Goal: Transaction & Acquisition: Purchase product/service

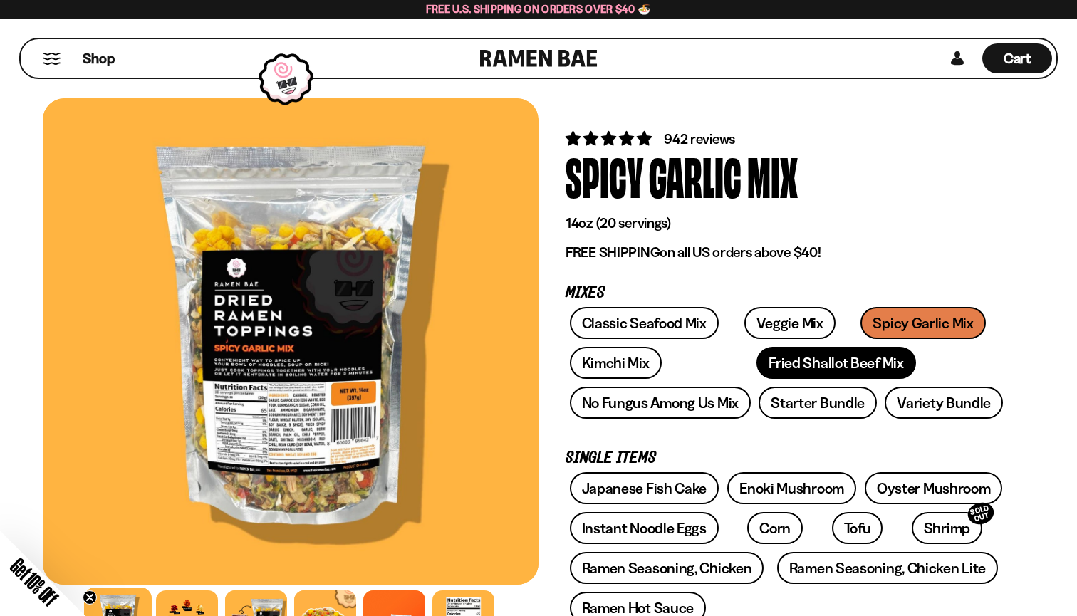
click at [756, 368] on link "Fried Shallot Beef Mix" at bounding box center [835, 363] width 159 height 32
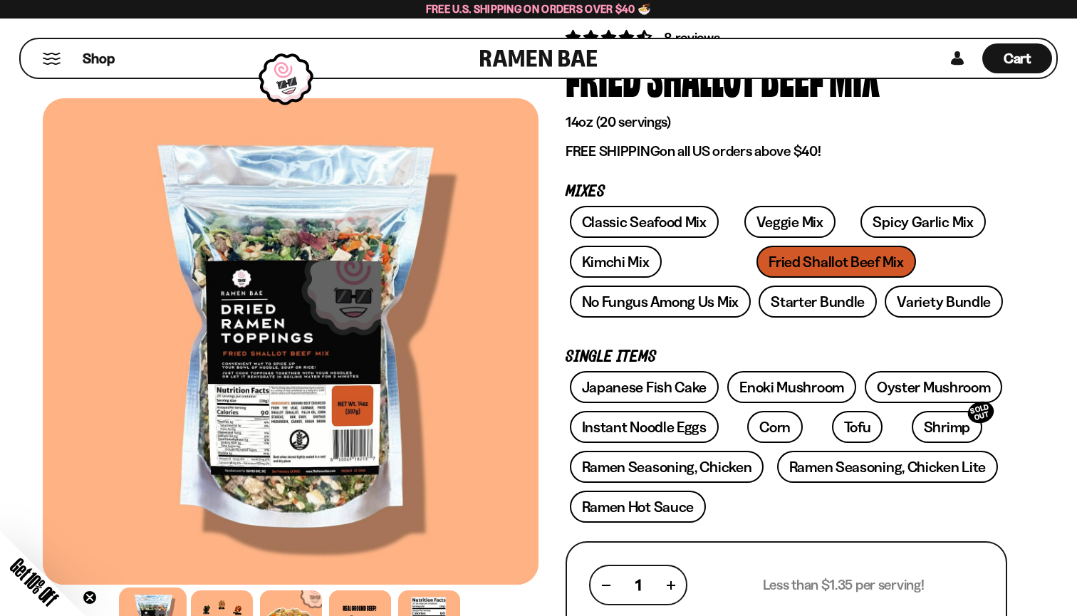
scroll to position [83, 0]
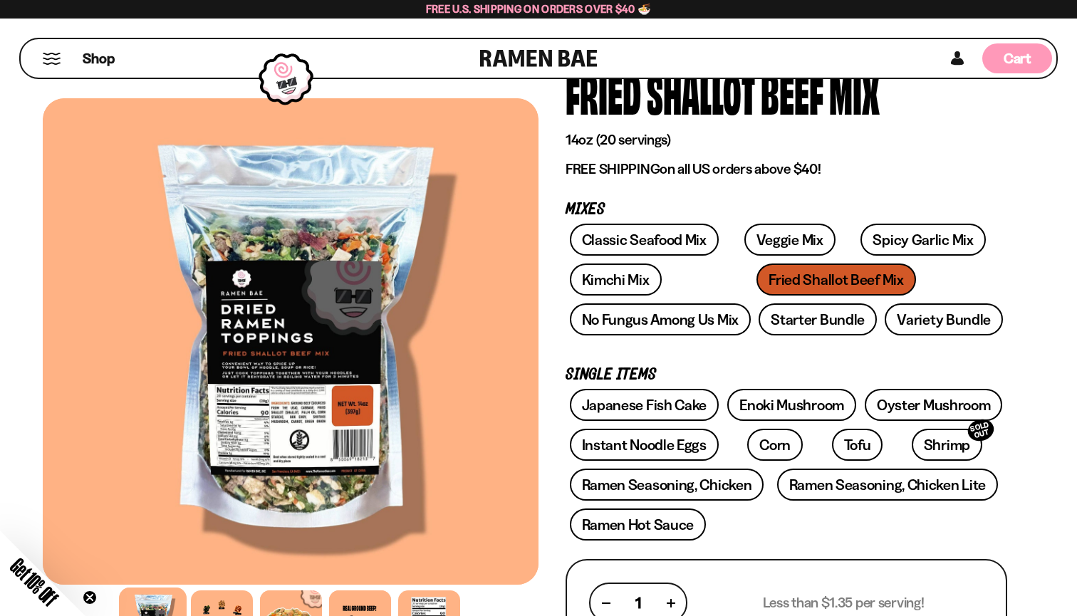
click at [1011, 63] on span "Cart" at bounding box center [1017, 58] width 28 height 17
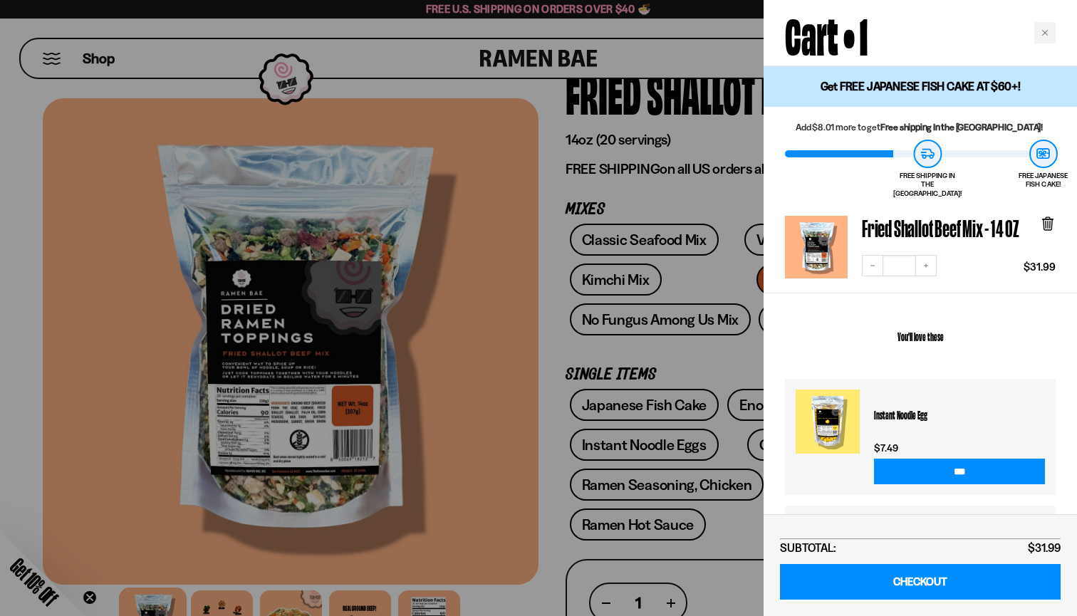
click at [695, 199] on div at bounding box center [538, 308] width 1077 height 616
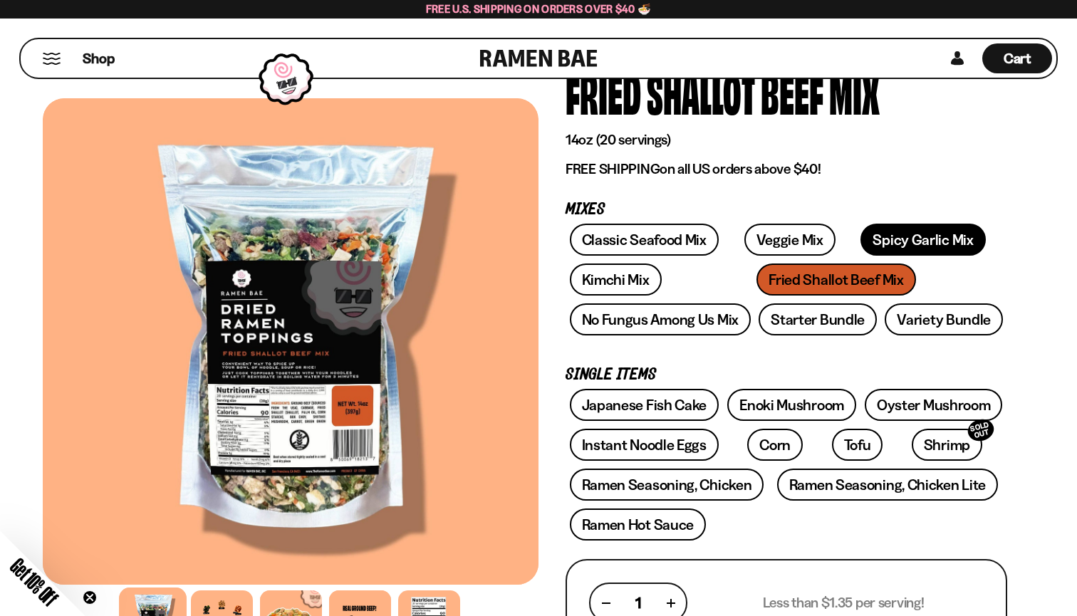
click at [867, 242] on link "Spicy Garlic Mix" at bounding box center [922, 240] width 125 height 32
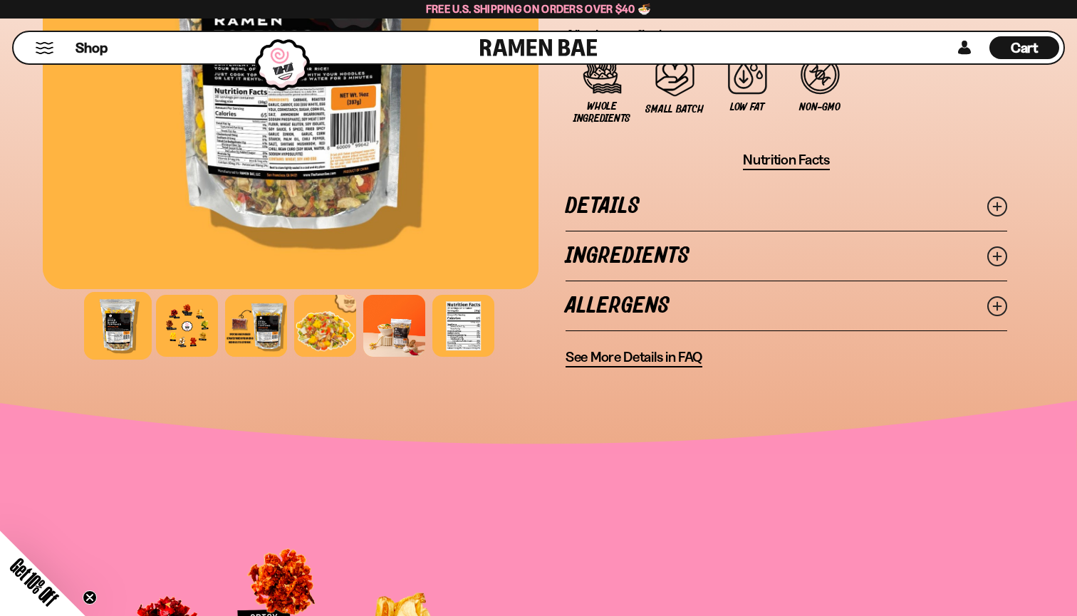
scroll to position [1071, 0]
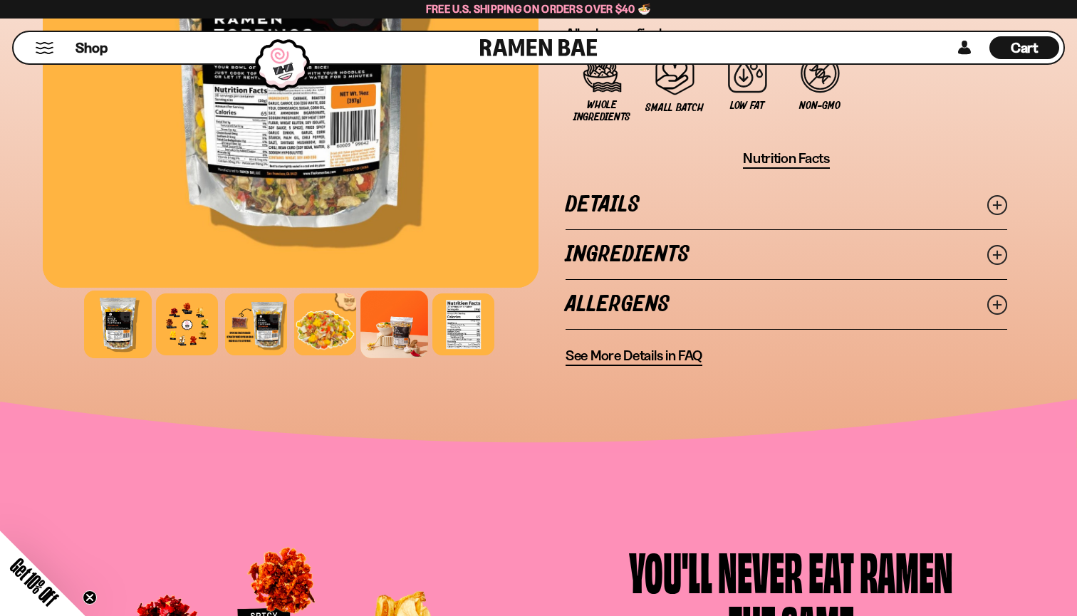
click at [384, 310] on div at bounding box center [394, 325] width 68 height 68
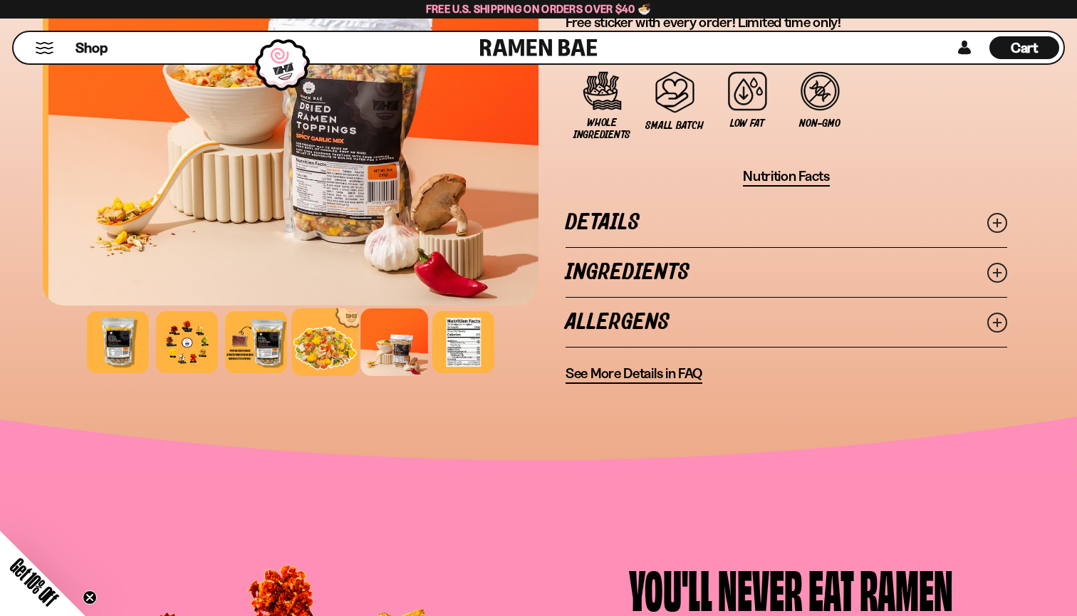
scroll to position [1050, 0]
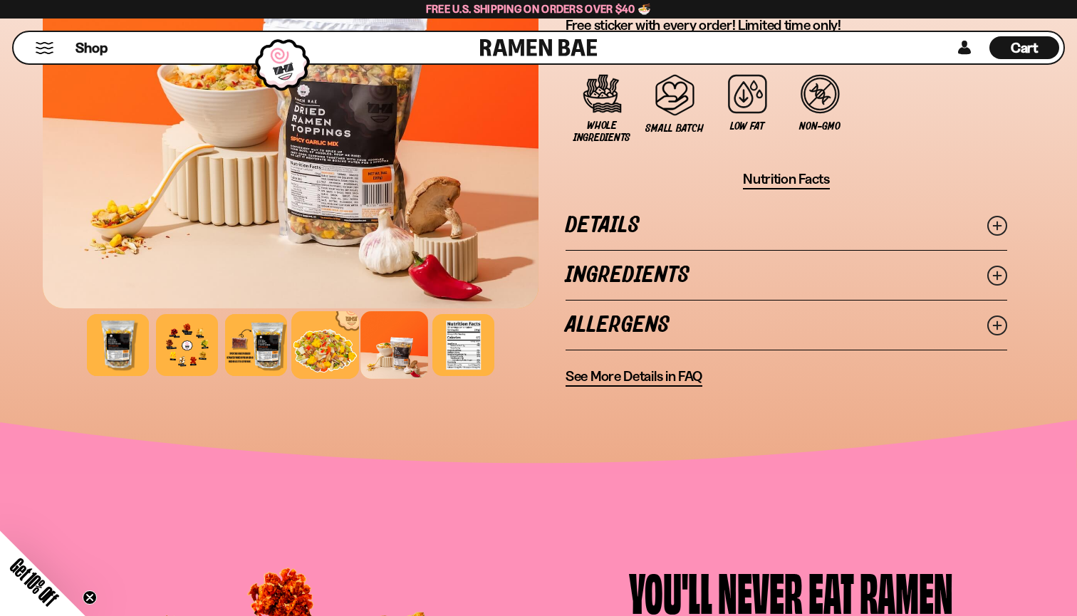
click at [320, 343] on div at bounding box center [325, 345] width 68 height 68
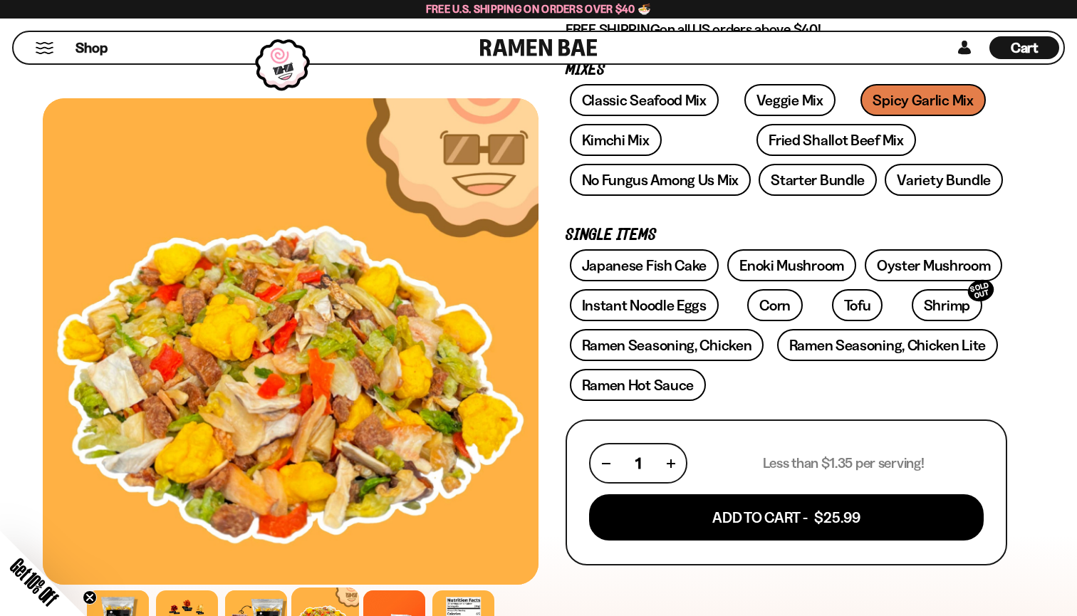
scroll to position [219, 0]
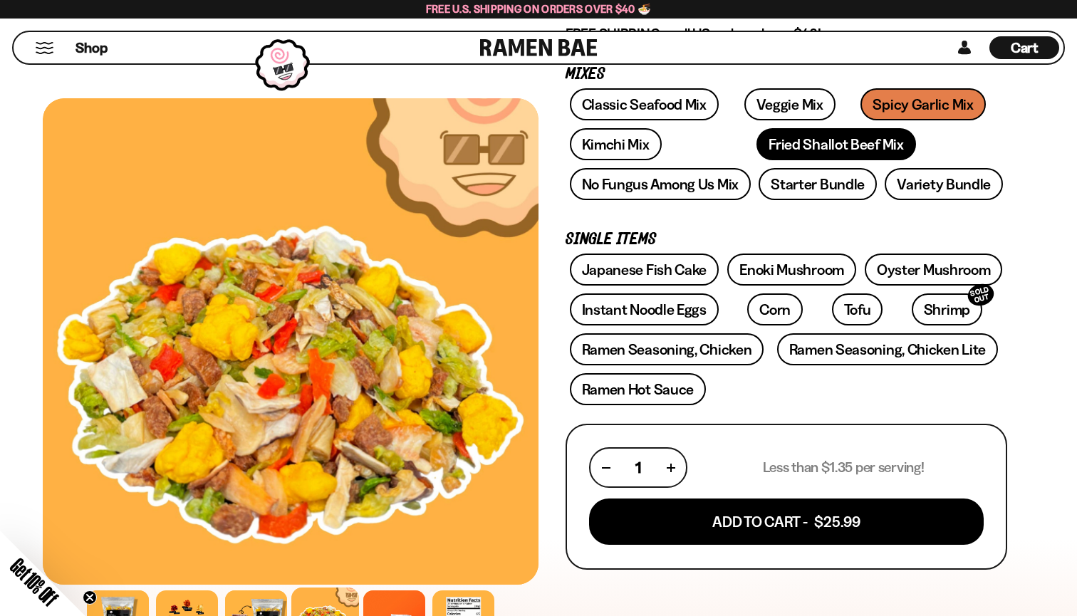
click at [803, 137] on link "Fried Shallot Beef Mix" at bounding box center [835, 144] width 159 height 32
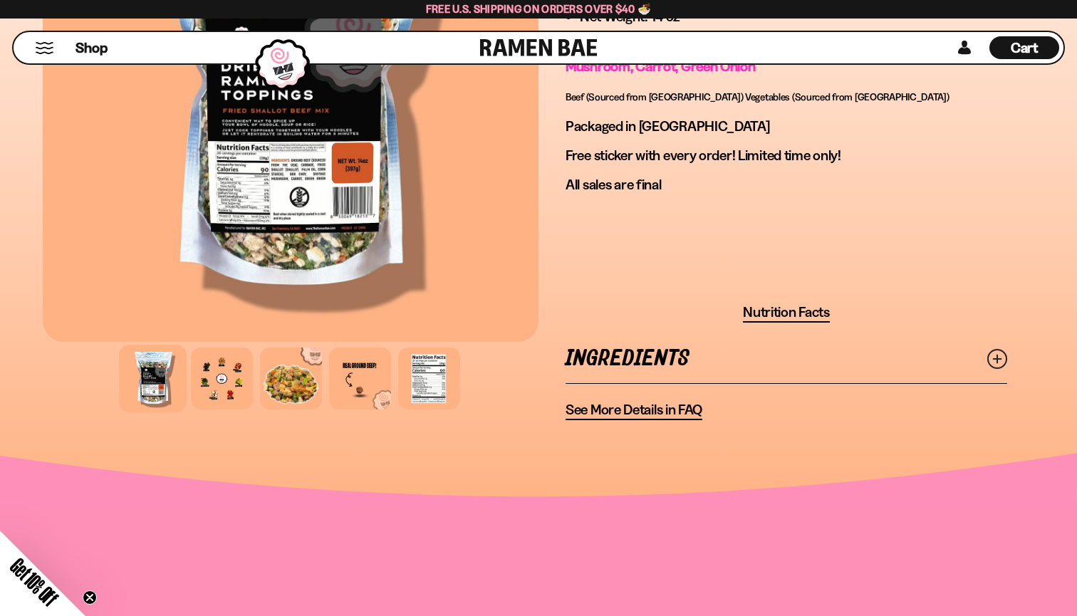
scroll to position [1072, 0]
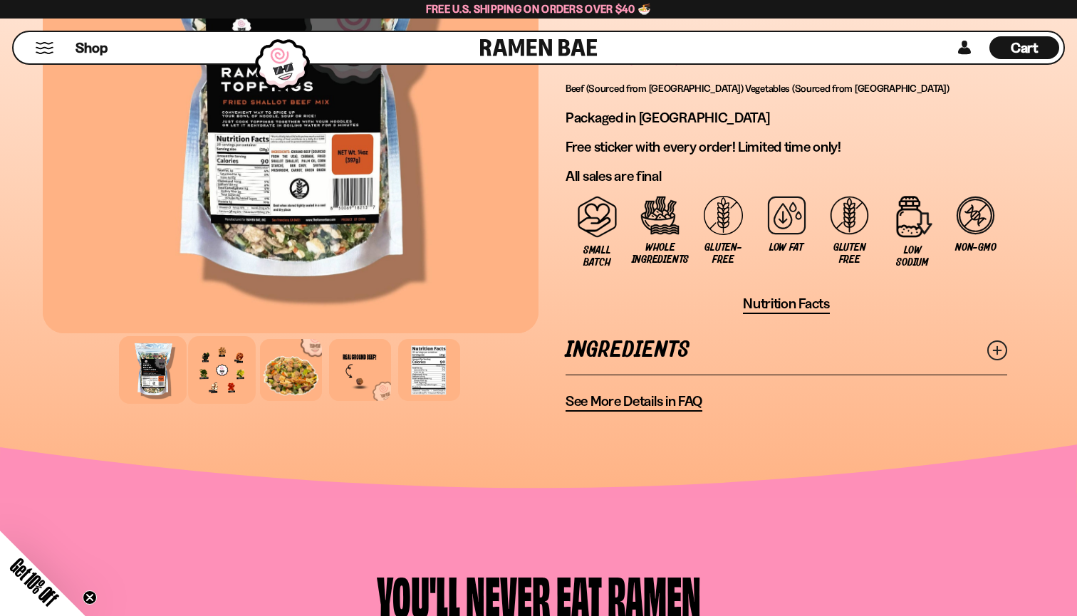
click at [219, 358] on div at bounding box center [222, 370] width 68 height 68
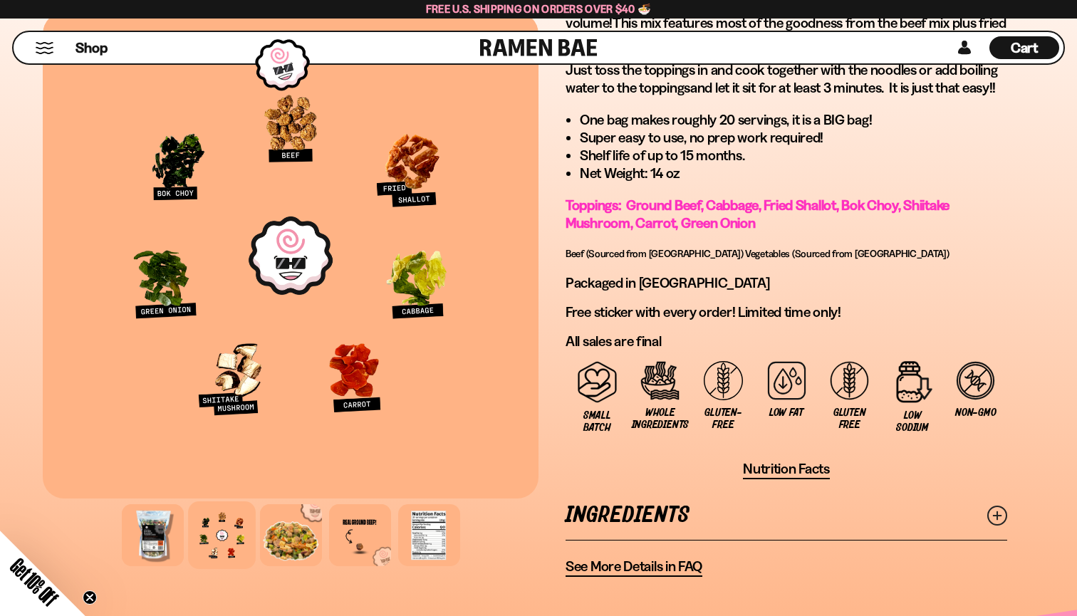
scroll to position [904, 0]
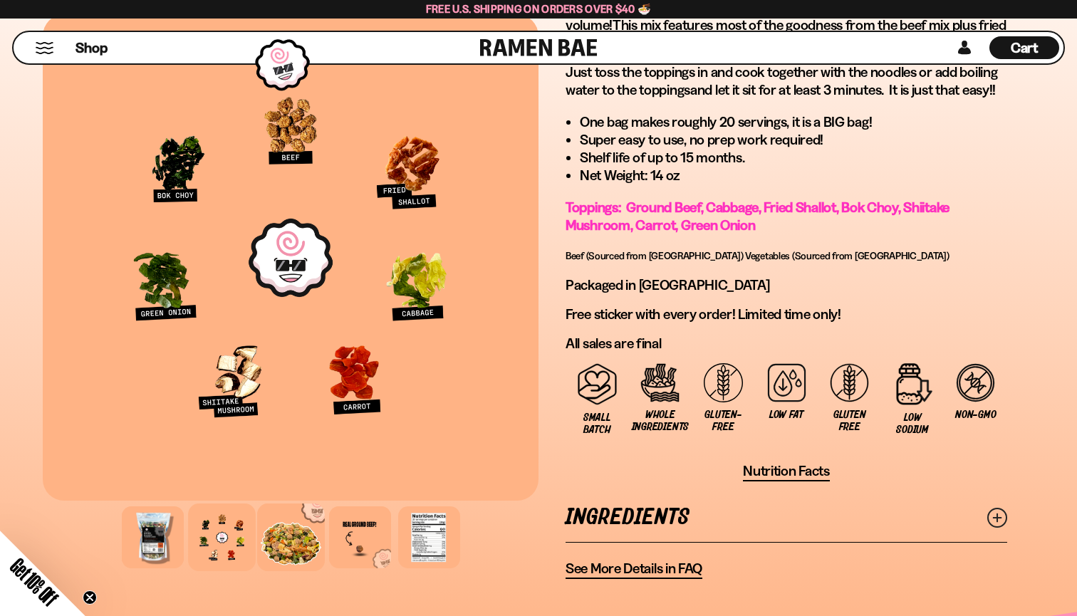
click at [281, 546] on div at bounding box center [291, 537] width 68 height 68
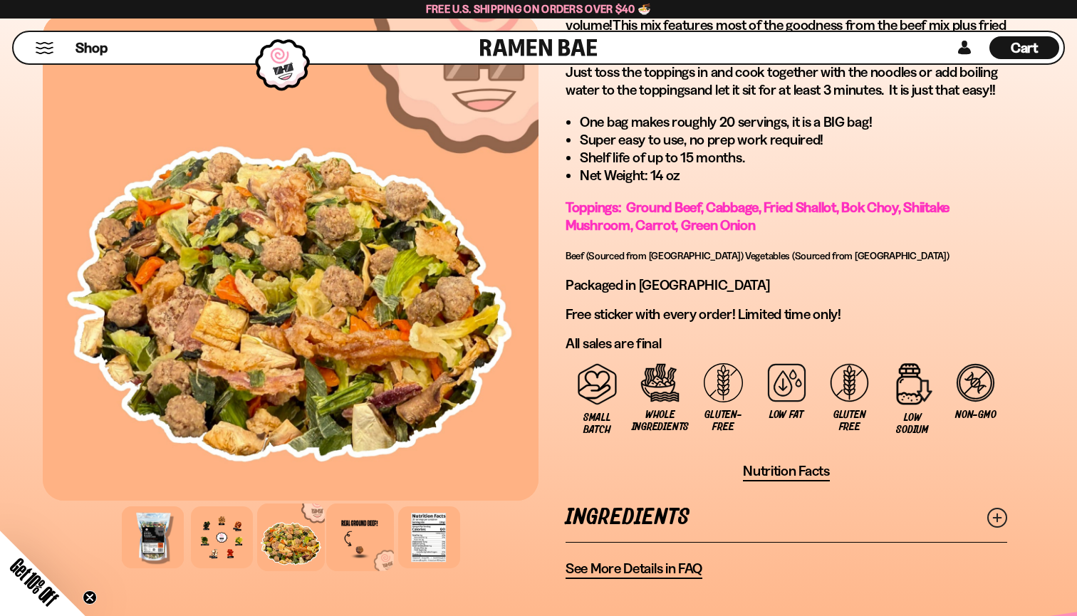
click at [349, 538] on div at bounding box center [360, 537] width 68 height 68
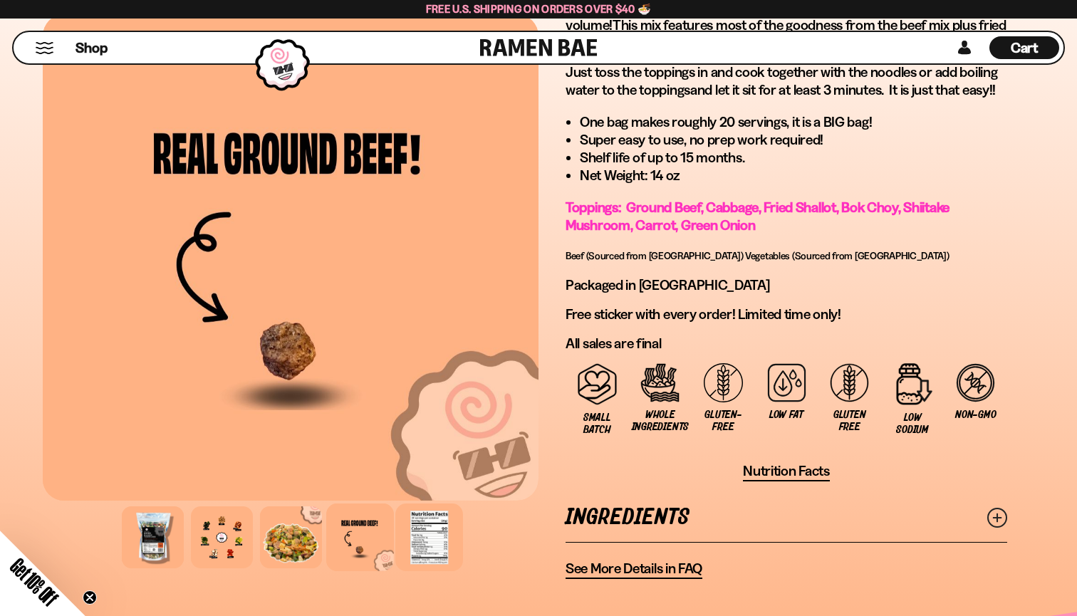
click at [412, 538] on div at bounding box center [429, 537] width 68 height 68
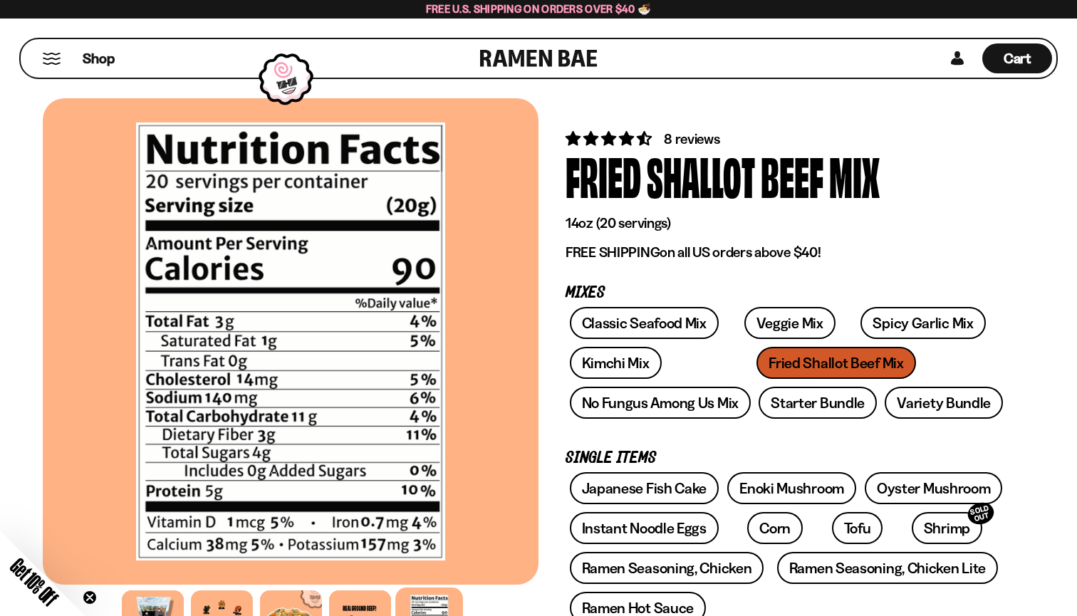
scroll to position [0, 0]
click at [132, 603] on div at bounding box center [153, 621] width 68 height 68
